Goal: Task Accomplishment & Management: Use online tool/utility

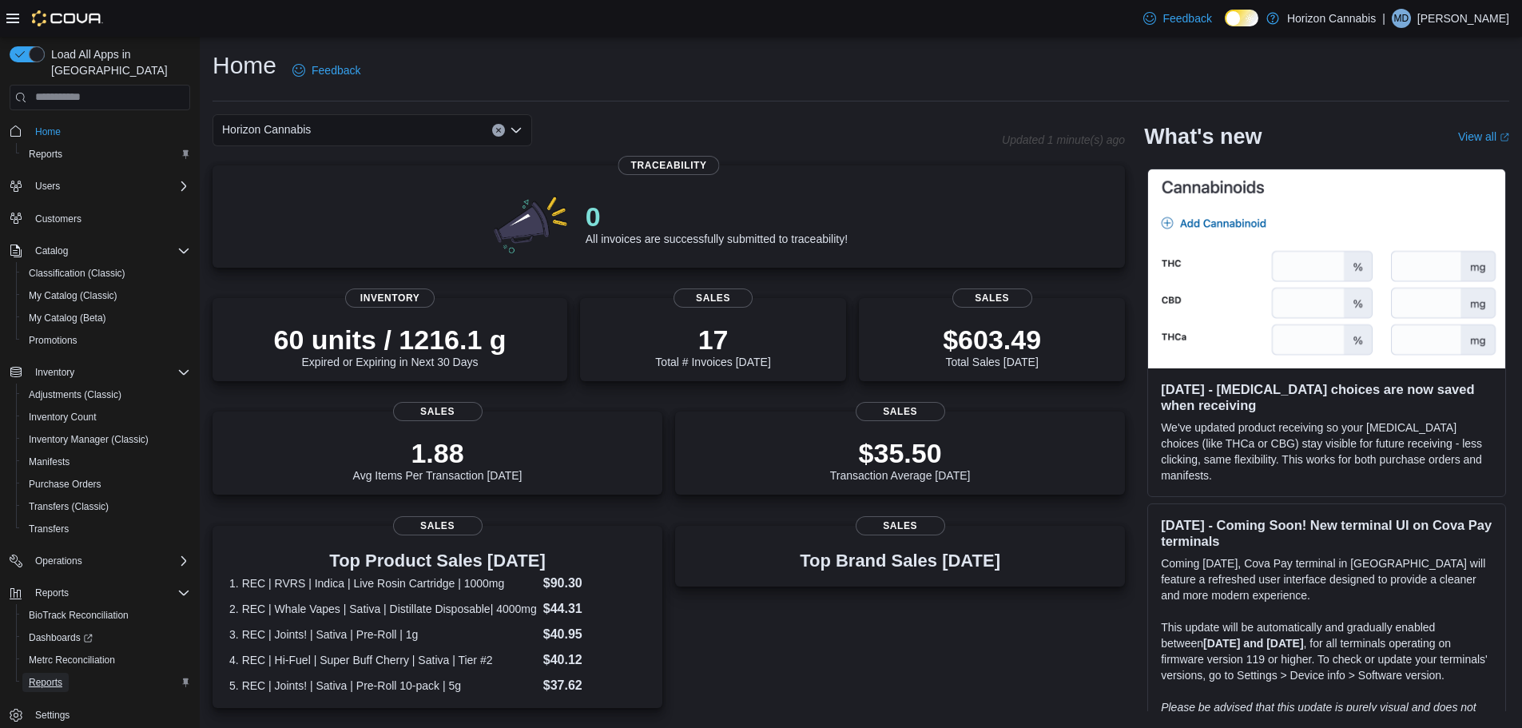
drag, startPoint x: 57, startPoint y: 671, endPoint x: 90, endPoint y: 671, distance: 33.6
click at [57, 676] on span "Reports" at bounding box center [46, 682] width 34 height 13
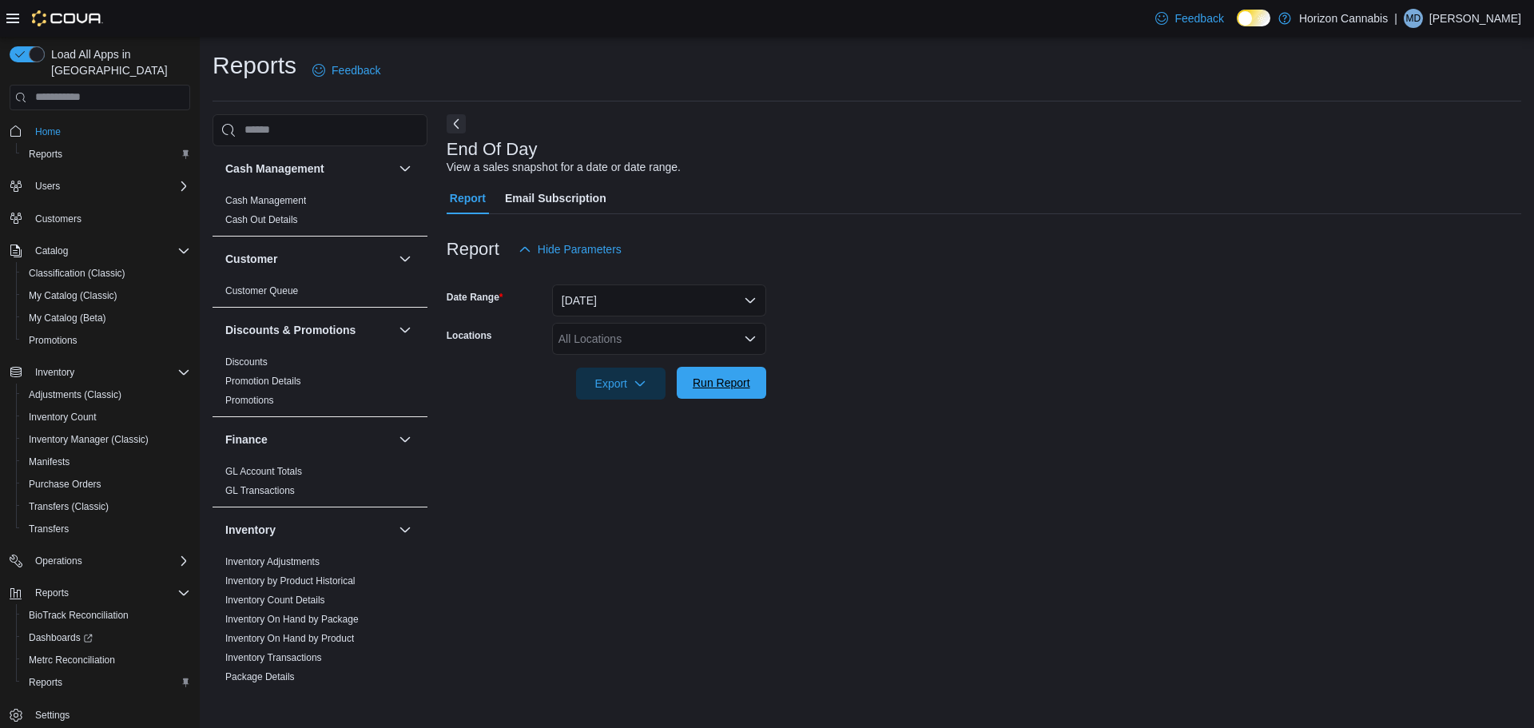
click at [695, 395] on span "Run Report" at bounding box center [721, 383] width 70 height 32
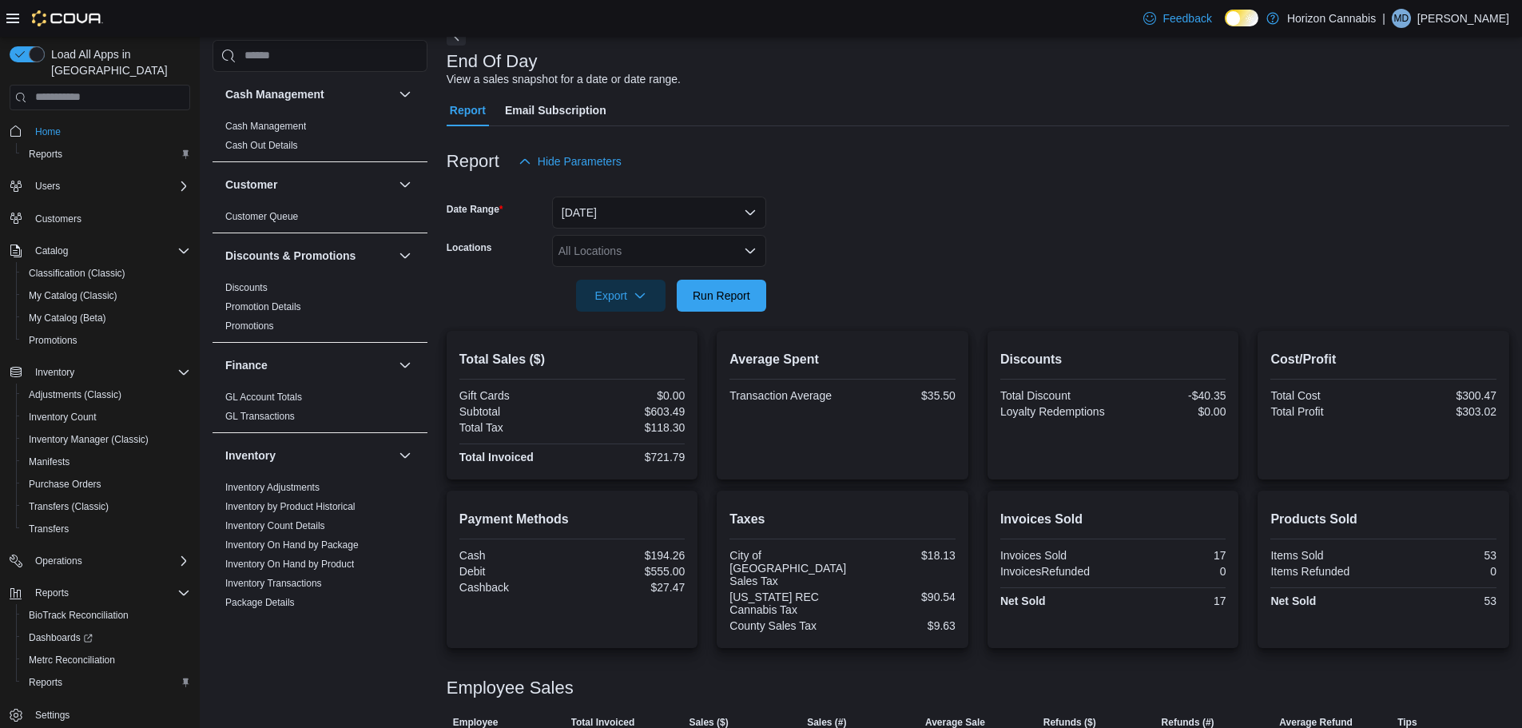
scroll to position [161, 0]
